Goal: Task Accomplishment & Management: Manage account settings

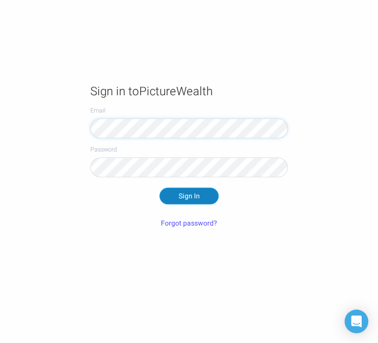
click at [174, 203] on button "Sign In" at bounding box center [188, 195] width 59 height 17
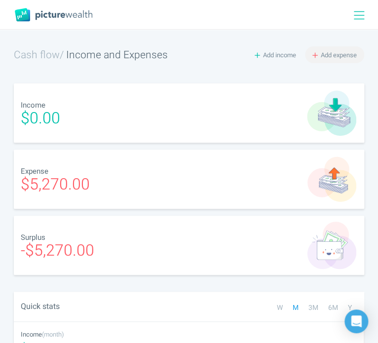
click at [328, 59] on span "Add expense" at bounding box center [339, 54] width 36 height 9
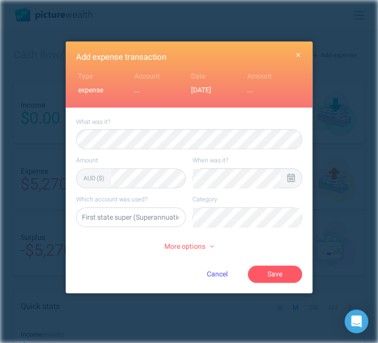
click at [290, 179] on icon at bounding box center [290, 177] width 7 height 9
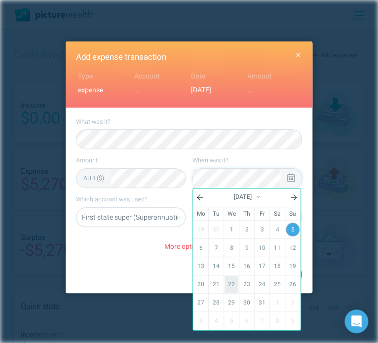
click at [229, 283] on link "22" at bounding box center [231, 284] width 14 height 17
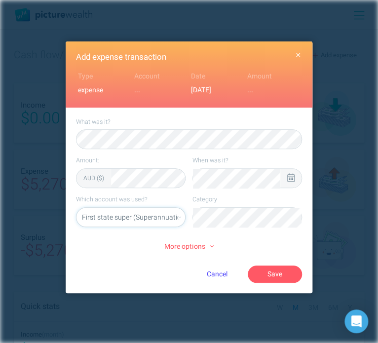
select select "5469"
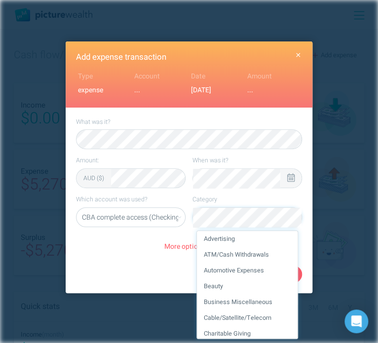
scroll to position [30, 0]
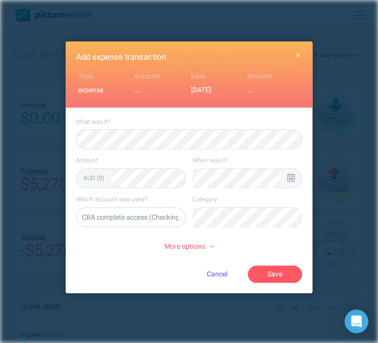
click at [189, 244] on span "More options" at bounding box center [188, 246] width 49 height 11
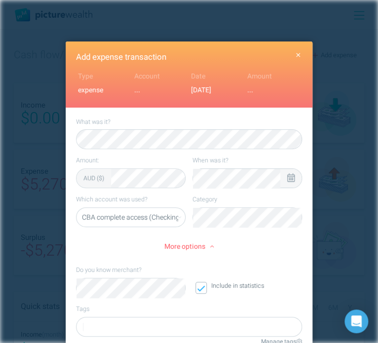
scroll to position [0, 0]
click at [115, 325] on div at bounding box center [189, 327] width 226 height 20
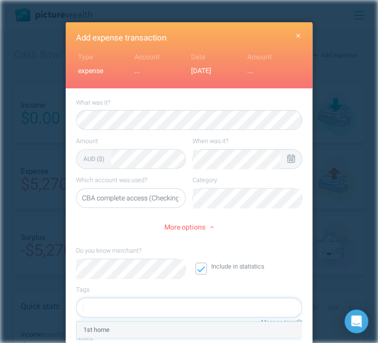
click at [116, 326] on div "1st home" at bounding box center [188, 330] width 225 height 16
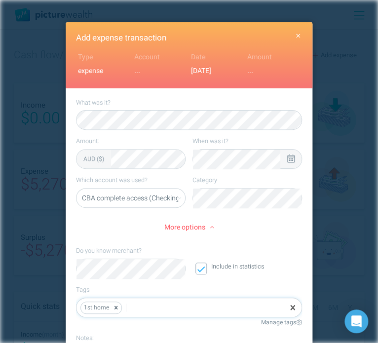
scroll to position [118, 0]
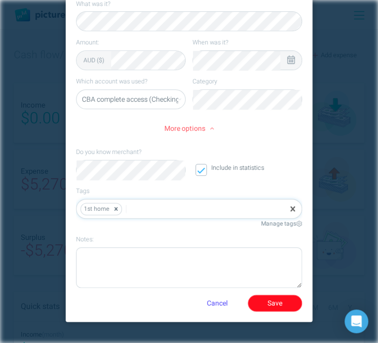
click at [274, 301] on button "Save" at bounding box center [275, 302] width 54 height 17
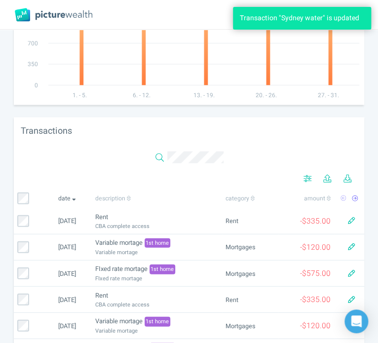
scroll to position [616, 0]
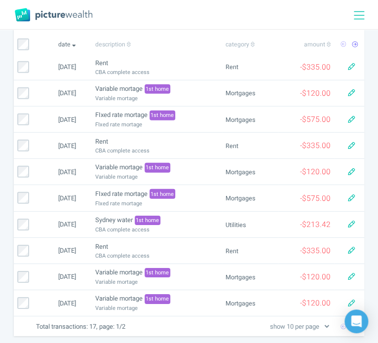
click at [296, 322] on select "show 10 per page show 25 per page show 50 per page show 100 per page" at bounding box center [299, 326] width 63 height 10
select select "100"
click at [268, 321] on select "show 10 per page show 25 per page show 50 per page show 100 per page" at bounding box center [299, 326] width 63 height 10
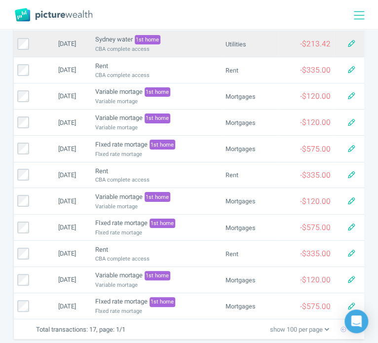
scroll to position [0, 0]
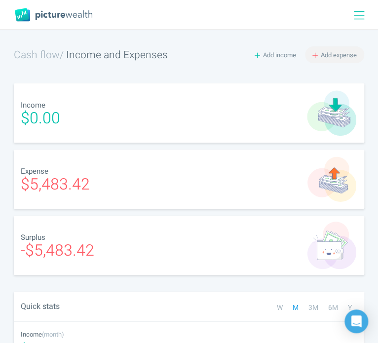
click at [332, 57] on span "Add expense" at bounding box center [339, 54] width 36 height 9
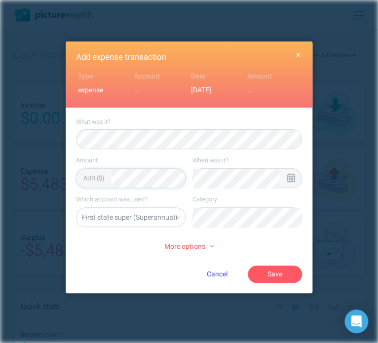
click at [289, 176] on icon at bounding box center [290, 177] width 7 height 9
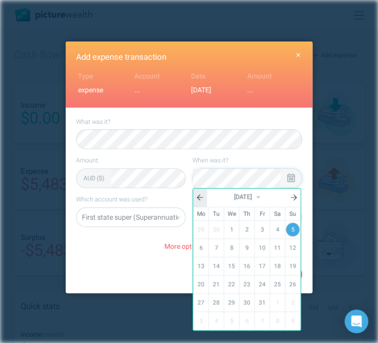
click at [201, 199] on icon at bounding box center [200, 197] width 6 height 7
click at [288, 279] on link "28" at bounding box center [293, 284] width 14 height 17
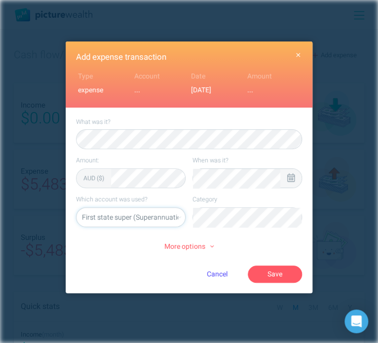
select select "5469"
click at [263, 276] on button "Save" at bounding box center [275, 273] width 54 height 17
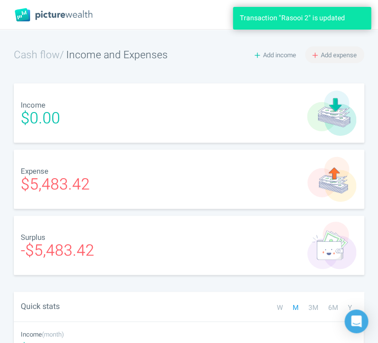
click at [348, 53] on span "Add expense" at bounding box center [339, 54] width 36 height 9
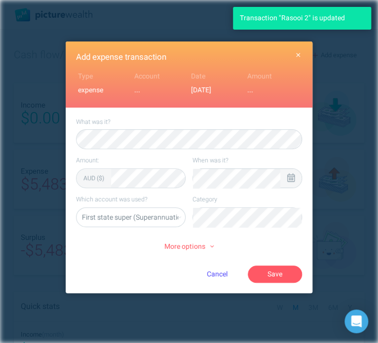
click at [294, 172] on div at bounding box center [290, 178] width 21 height 19
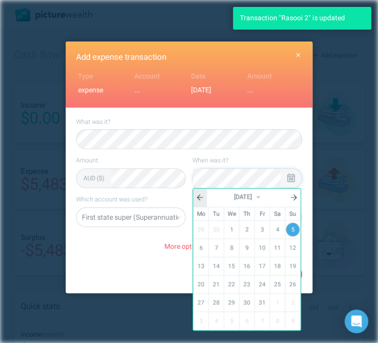
click at [200, 196] on icon at bounding box center [200, 197] width 6 height 6
click at [295, 279] on link "28" at bounding box center [293, 284] width 14 height 17
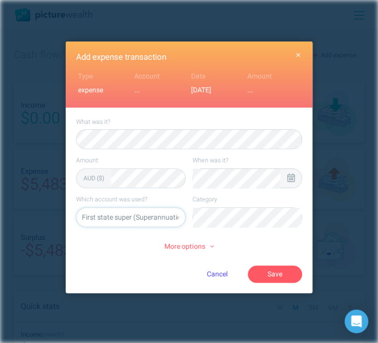
select select "5469"
click at [232, 235] on li "Groceries" at bounding box center [247, 239] width 101 height 16
click at [275, 274] on button "Save" at bounding box center [275, 273] width 54 height 17
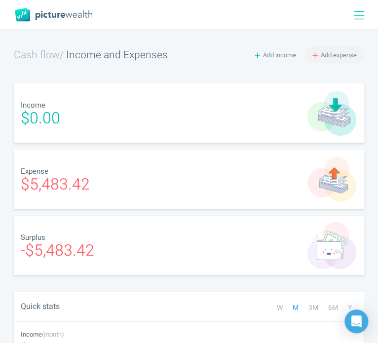
click at [328, 54] on span "Add expense" at bounding box center [339, 54] width 36 height 9
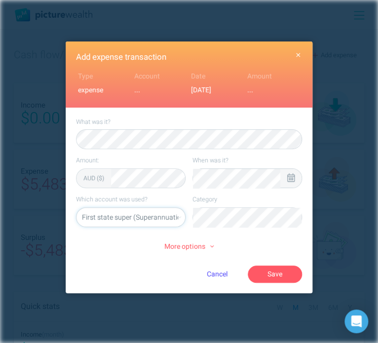
select select "5469"
click at [245, 235] on li "Food" at bounding box center [247, 239] width 101 height 16
click at [298, 178] on div at bounding box center [290, 178] width 21 height 19
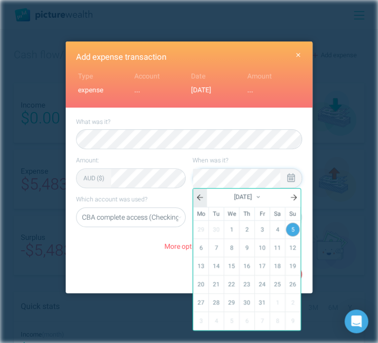
click at [203, 197] on link at bounding box center [200, 197] width 14 height 18
click at [222, 303] on link "30" at bounding box center [216, 302] width 14 height 17
click at [150, 255] on div "More options" at bounding box center [189, 246] width 226 height 25
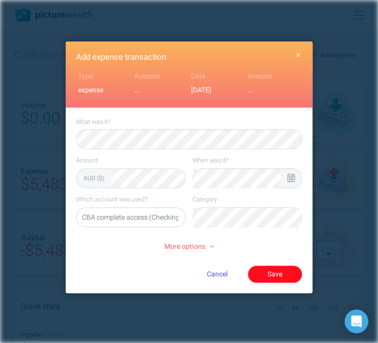
click at [274, 269] on button "Save" at bounding box center [275, 273] width 54 height 17
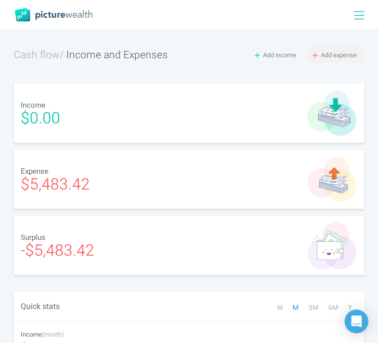
click at [342, 54] on span "Add expense" at bounding box center [339, 54] width 36 height 9
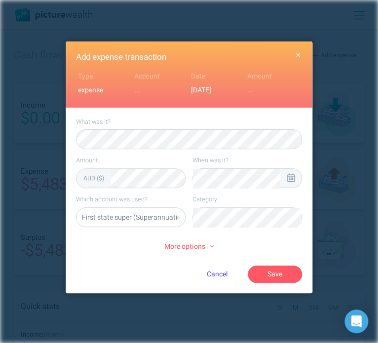
click at [294, 180] on div at bounding box center [290, 178] width 21 height 19
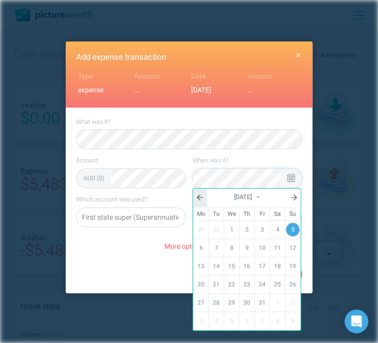
click at [199, 201] on link at bounding box center [200, 197] width 14 height 18
click at [215, 301] on link "30" at bounding box center [216, 302] width 14 height 17
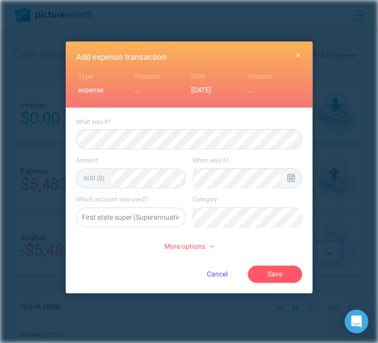
select select "5469"
click at [241, 231] on li "Groceries" at bounding box center [247, 239] width 101 height 16
click at [280, 271] on button "Save" at bounding box center [275, 273] width 54 height 17
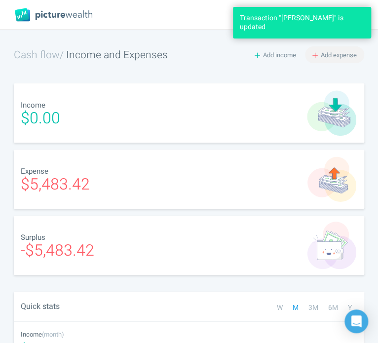
click at [332, 53] on span "Add expense" at bounding box center [339, 54] width 36 height 9
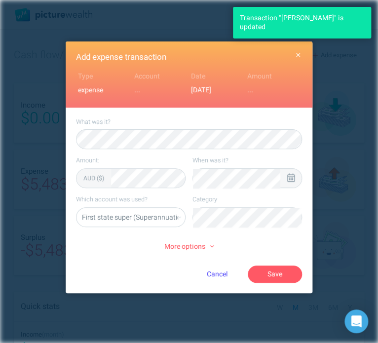
click at [288, 178] on icon at bounding box center [290, 177] width 7 height 9
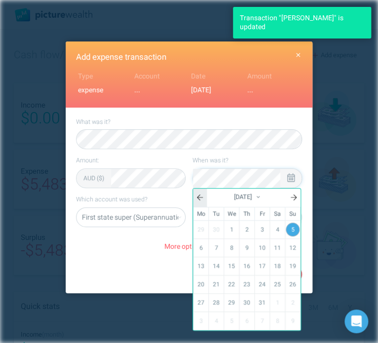
click at [201, 201] on link at bounding box center [200, 197] width 14 height 18
click at [215, 306] on link "30" at bounding box center [216, 302] width 14 height 17
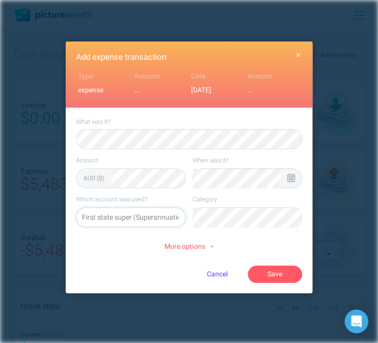
select select "5469"
click at [255, 242] on li "Groceries" at bounding box center [247, 239] width 101 height 16
click at [279, 274] on button "Save" at bounding box center [275, 273] width 54 height 17
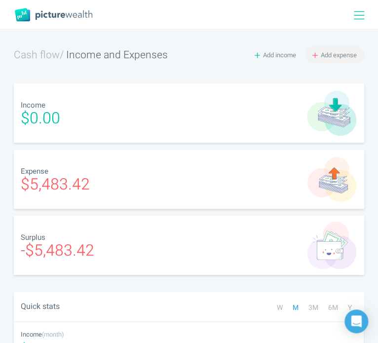
click at [336, 58] on span "Add expense" at bounding box center [339, 54] width 36 height 9
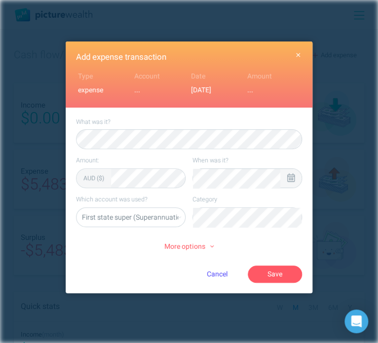
click at [285, 176] on div at bounding box center [290, 178] width 21 height 19
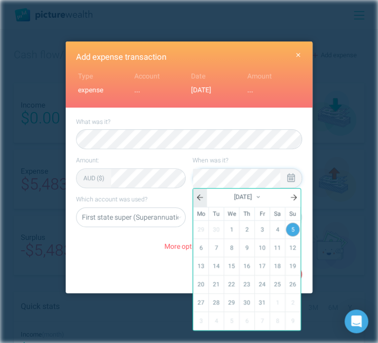
click at [201, 198] on icon at bounding box center [200, 197] width 6 height 7
click at [215, 301] on link "30" at bounding box center [216, 302] width 14 height 17
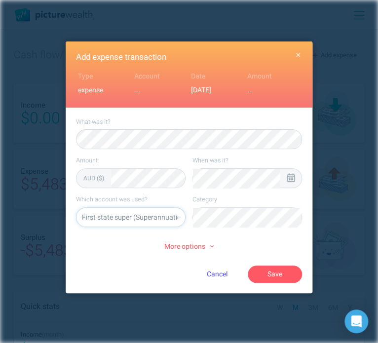
select select "5469"
click at [252, 240] on li "Groceries" at bounding box center [247, 239] width 101 height 16
click at [290, 278] on button "Save" at bounding box center [275, 273] width 54 height 17
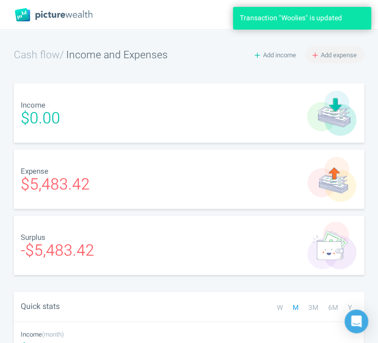
click at [335, 54] on span "Add expense" at bounding box center [339, 54] width 36 height 9
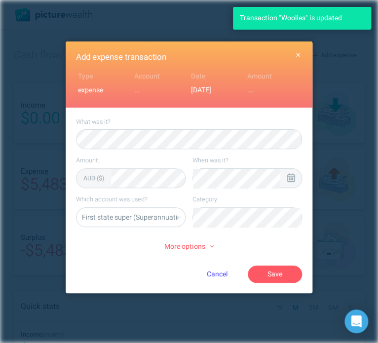
click at [293, 174] on icon at bounding box center [290, 177] width 7 height 9
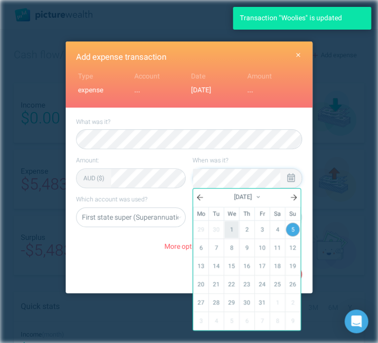
click at [235, 230] on link "1" at bounding box center [231, 229] width 14 height 17
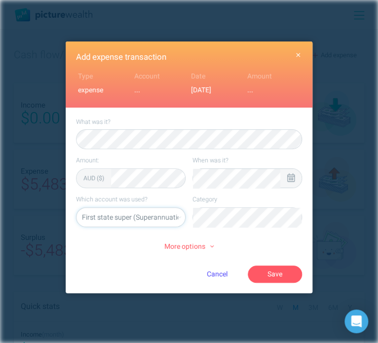
select select "5469"
click at [255, 236] on li "Restaurants" at bounding box center [247, 239] width 101 height 16
click at [277, 268] on button "Save" at bounding box center [275, 273] width 54 height 17
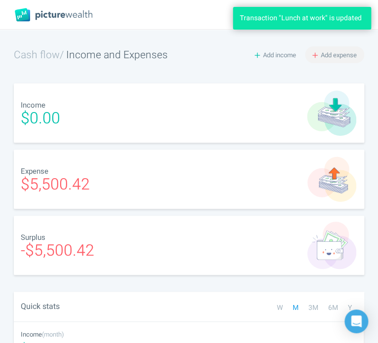
click at [322, 57] on span "Add expense" at bounding box center [339, 54] width 36 height 9
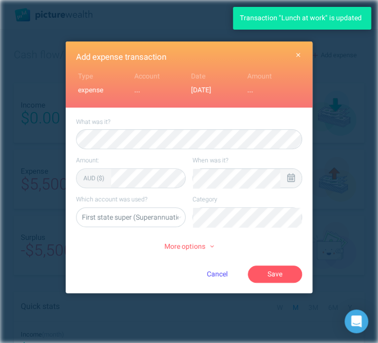
click at [293, 179] on icon at bounding box center [290, 177] width 7 height 9
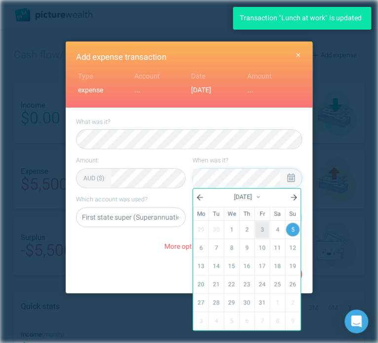
click at [260, 224] on link "3" at bounding box center [262, 229] width 14 height 17
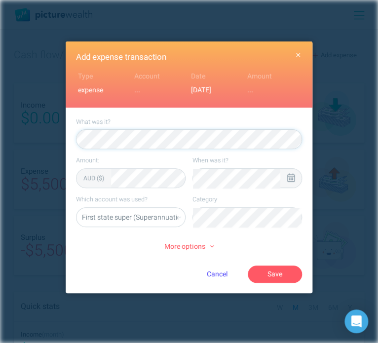
click at [248, 265] on button "Save" at bounding box center [275, 273] width 54 height 17
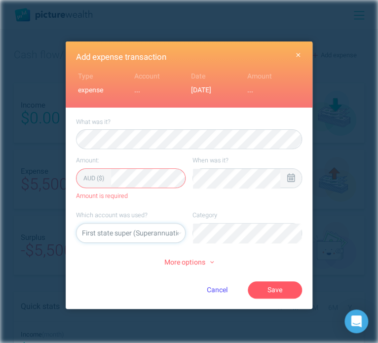
select select "5469"
click at [259, 252] on li "Restaurants" at bounding box center [247, 255] width 101 height 16
click at [278, 283] on button "Save" at bounding box center [275, 289] width 54 height 17
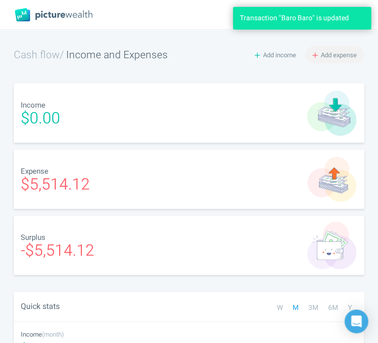
click at [338, 53] on span "Add expense" at bounding box center [339, 54] width 36 height 9
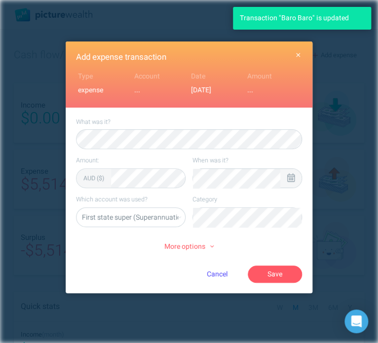
click at [289, 173] on icon at bounding box center [290, 177] width 7 height 9
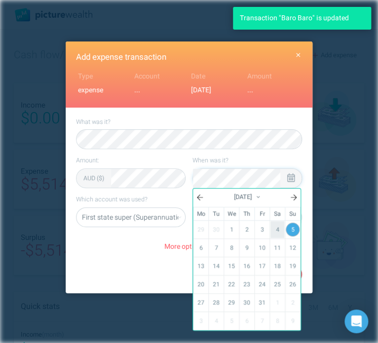
click at [277, 227] on link "4" at bounding box center [277, 229] width 14 height 17
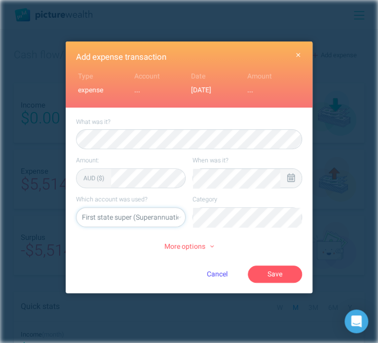
select select "5469"
click at [261, 238] on li "Restaurants" at bounding box center [247, 239] width 101 height 16
click at [276, 270] on button "Save" at bounding box center [275, 273] width 54 height 17
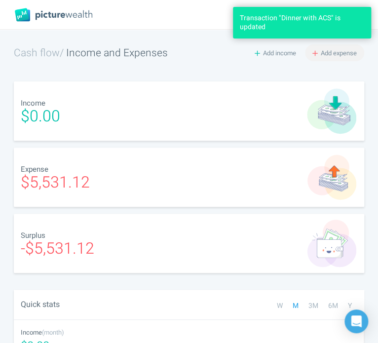
click at [330, 54] on span "Add expense" at bounding box center [339, 52] width 36 height 9
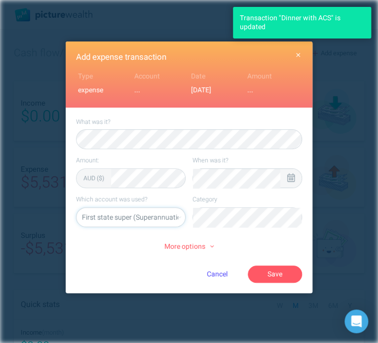
select select "5469"
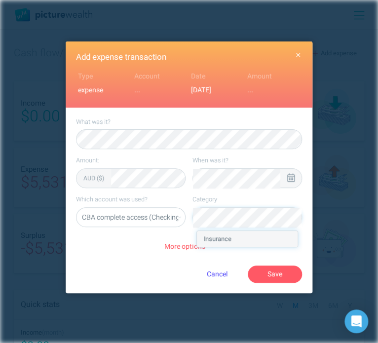
click at [246, 236] on li "Insurance" at bounding box center [247, 239] width 101 height 16
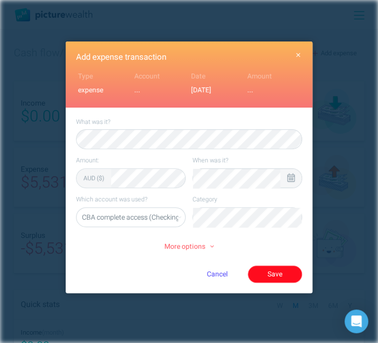
click at [270, 276] on button "Save" at bounding box center [275, 273] width 54 height 17
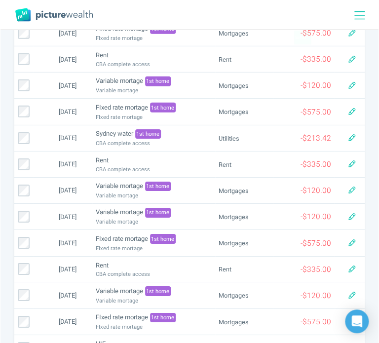
scroll to position [0, 0]
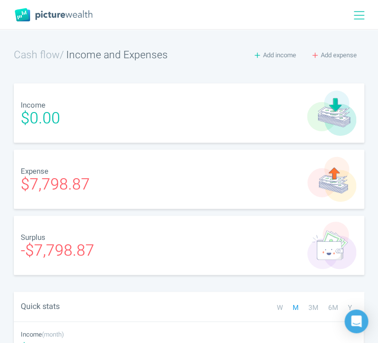
click at [366, 15] on div at bounding box center [362, 14] width 31 height 29
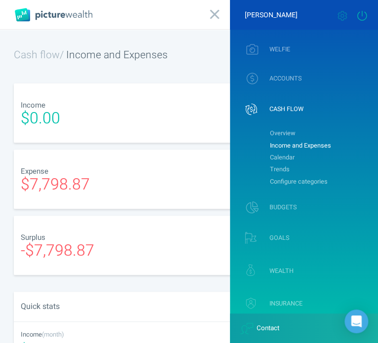
click at [367, 17] on icon at bounding box center [362, 16] width 12 height 10
